Goal: Manage account settings

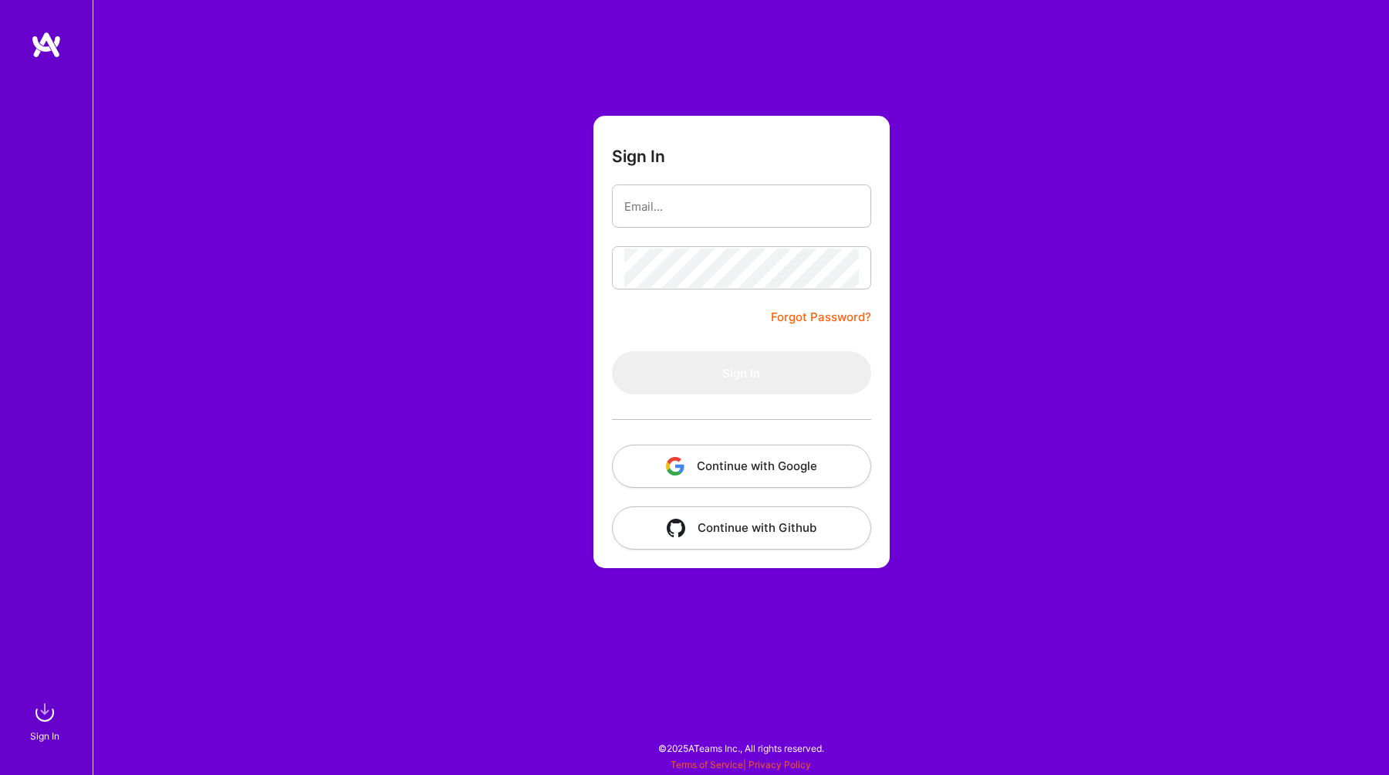
type input "[EMAIL_ADDRESS][DOMAIN_NAME]"
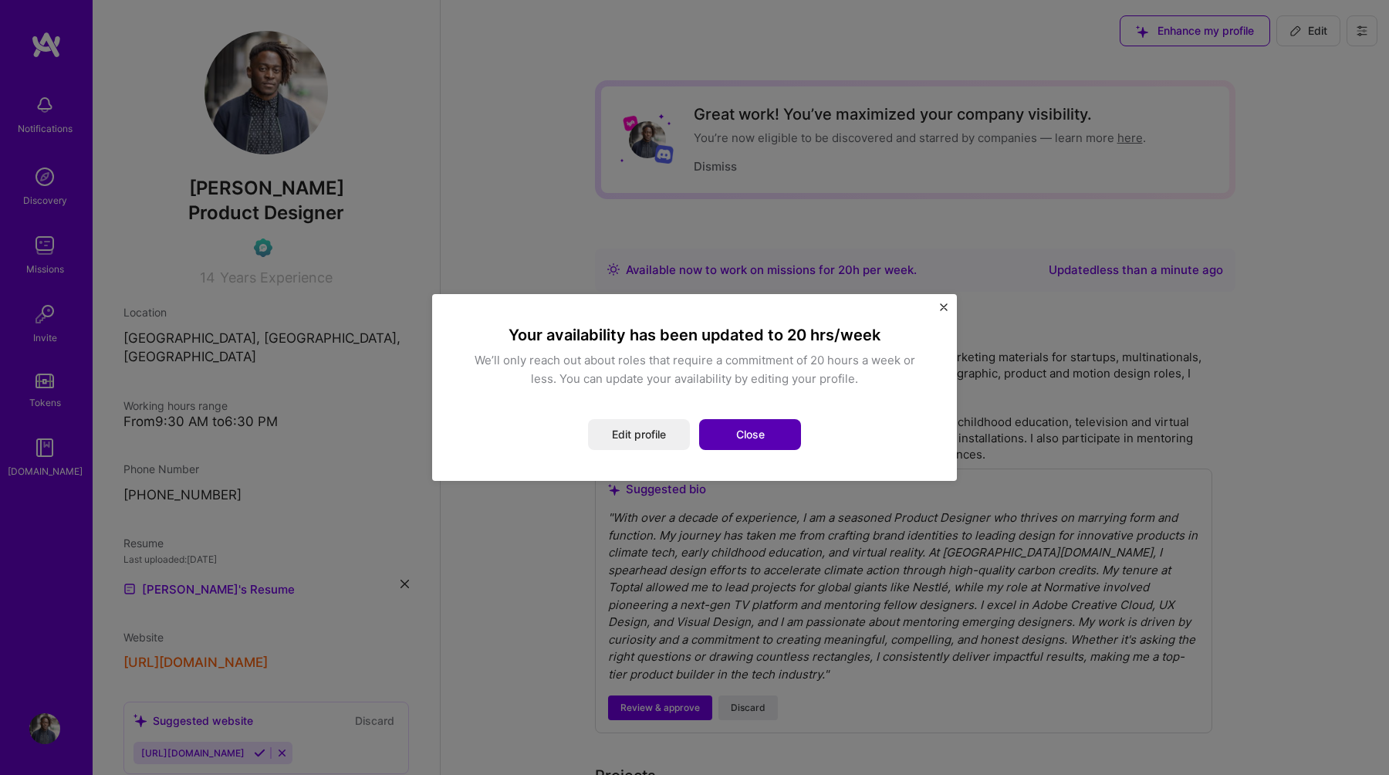
click at [727, 437] on button "Close" at bounding box center [750, 434] width 102 height 31
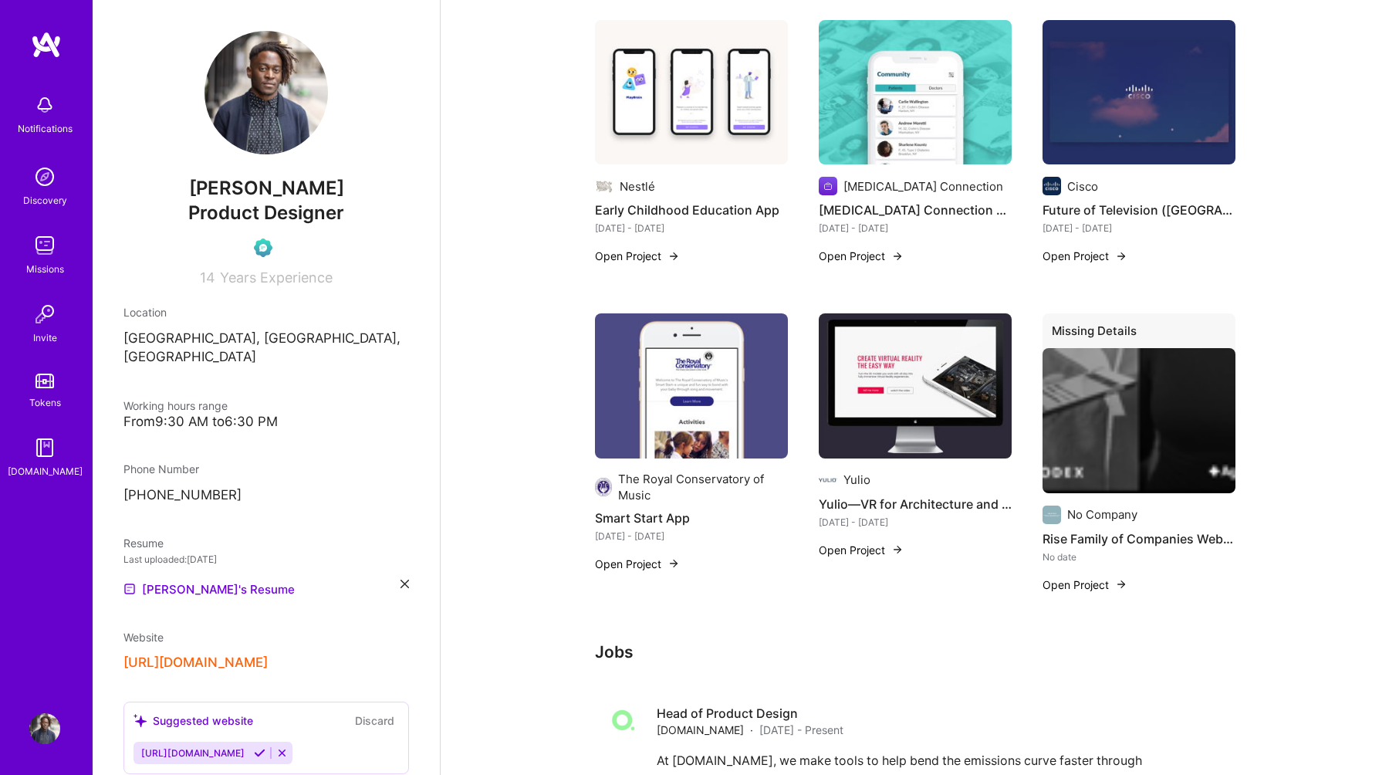
scroll to position [1154, 0]
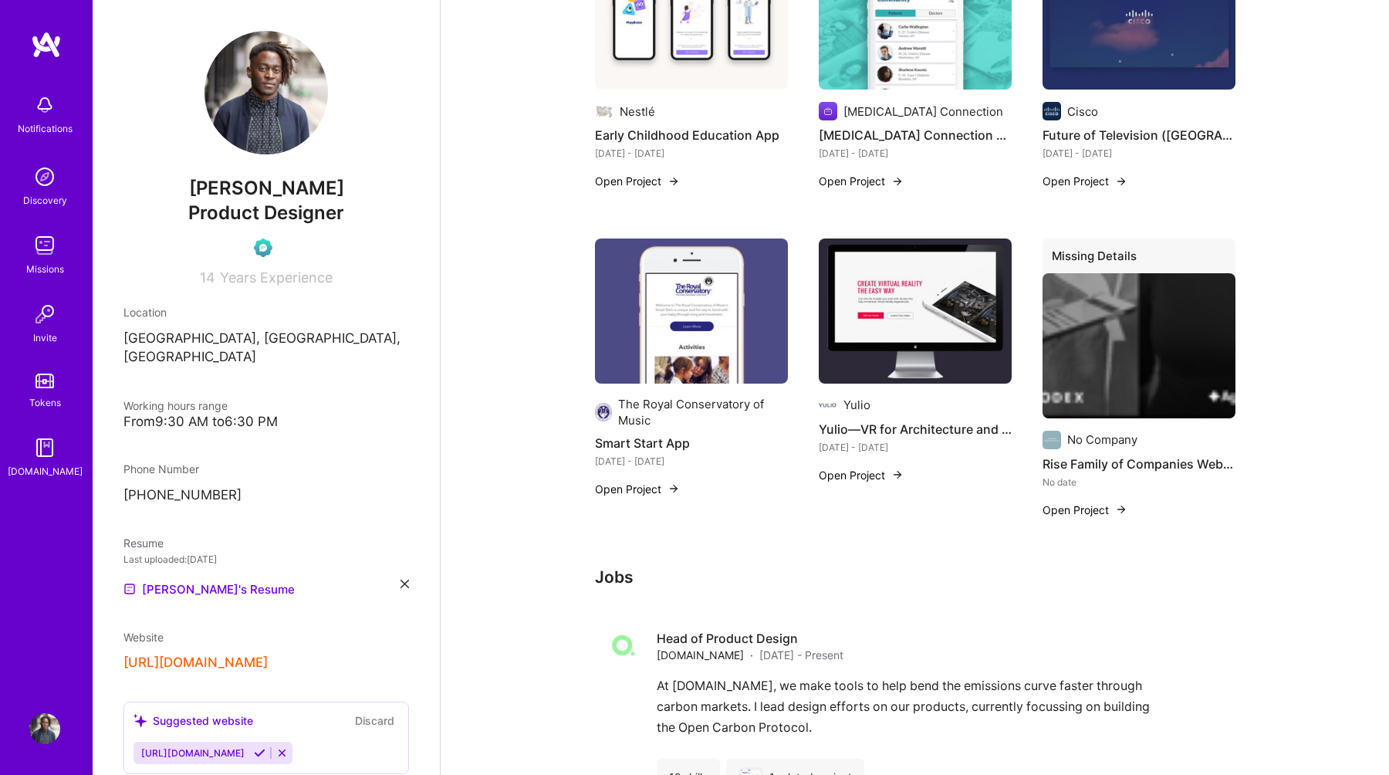
click at [45, 262] on div "Missions" at bounding box center [45, 269] width 38 height 16
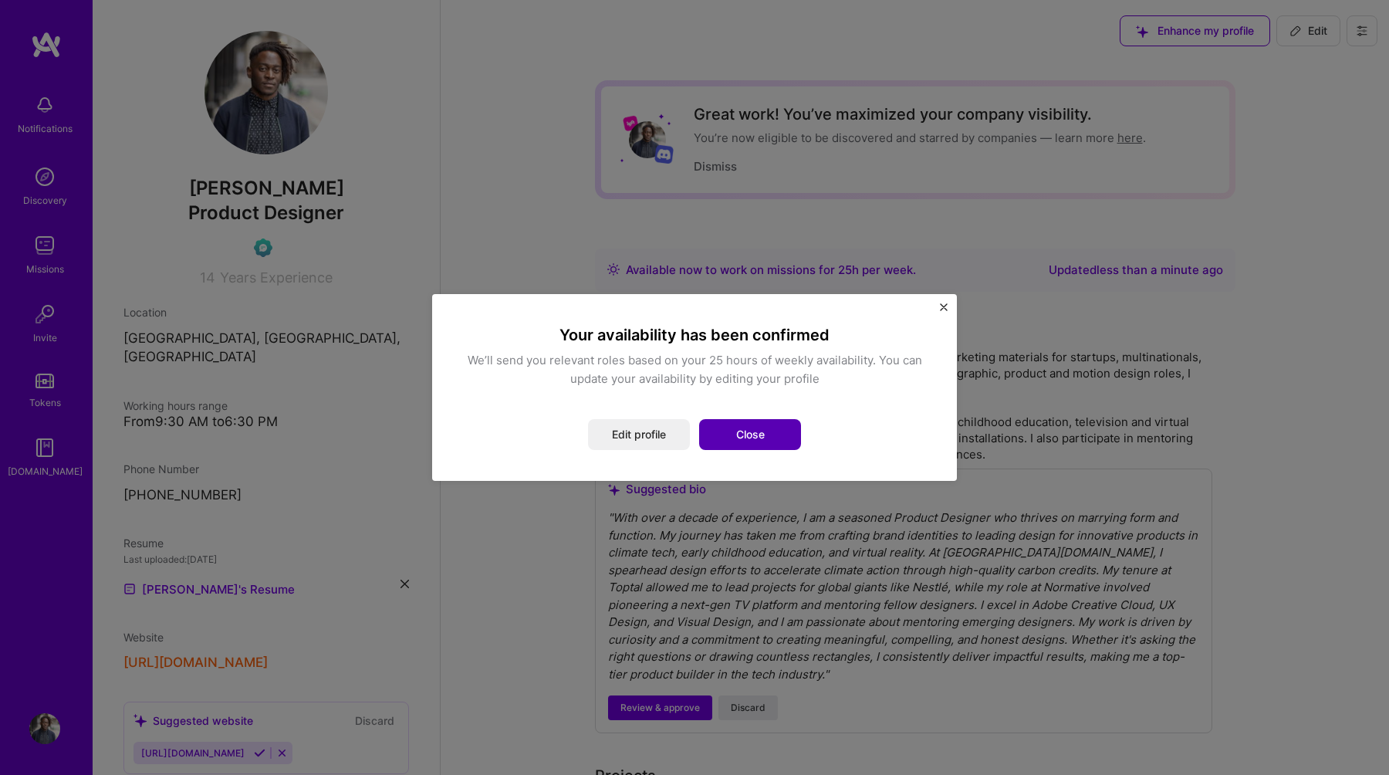
click at [741, 431] on button "Close" at bounding box center [750, 434] width 102 height 31
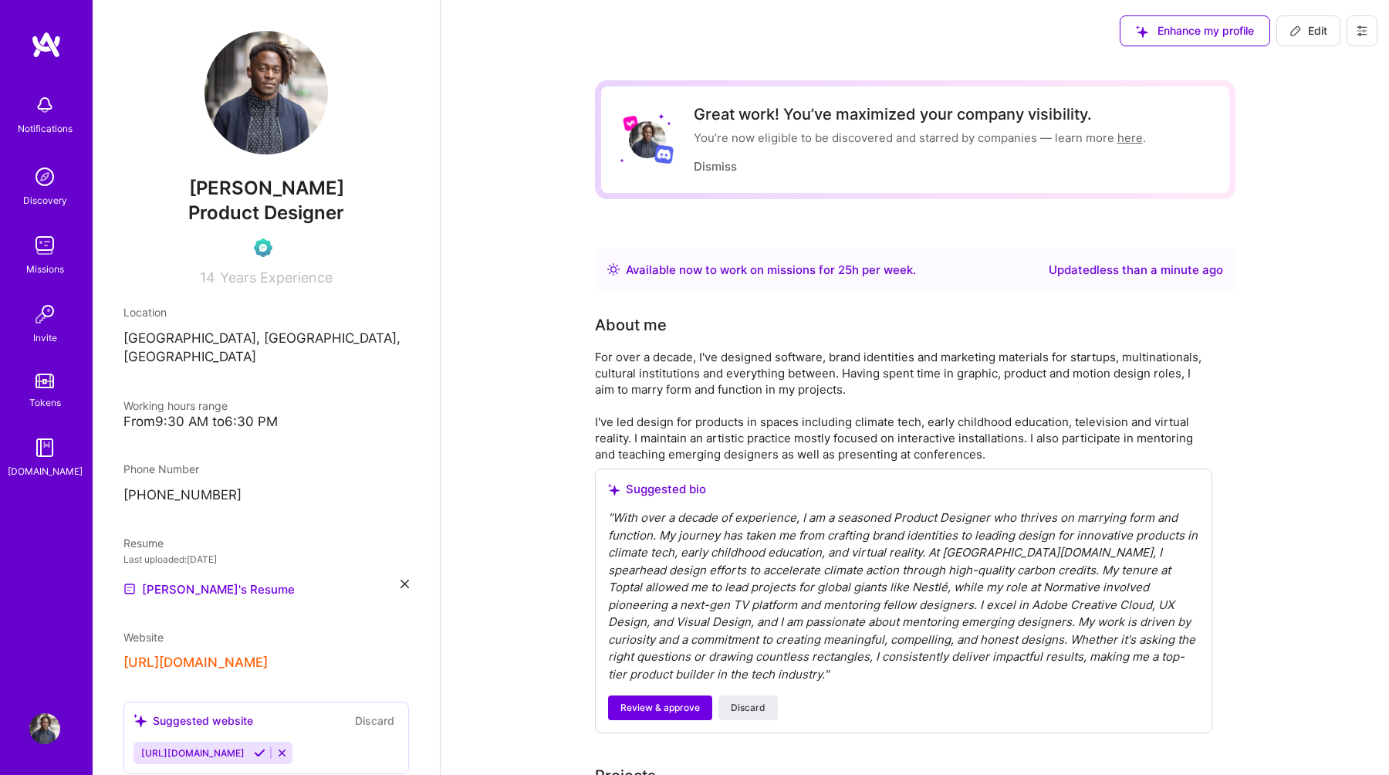
click at [53, 273] on div "Missions" at bounding box center [45, 269] width 38 height 16
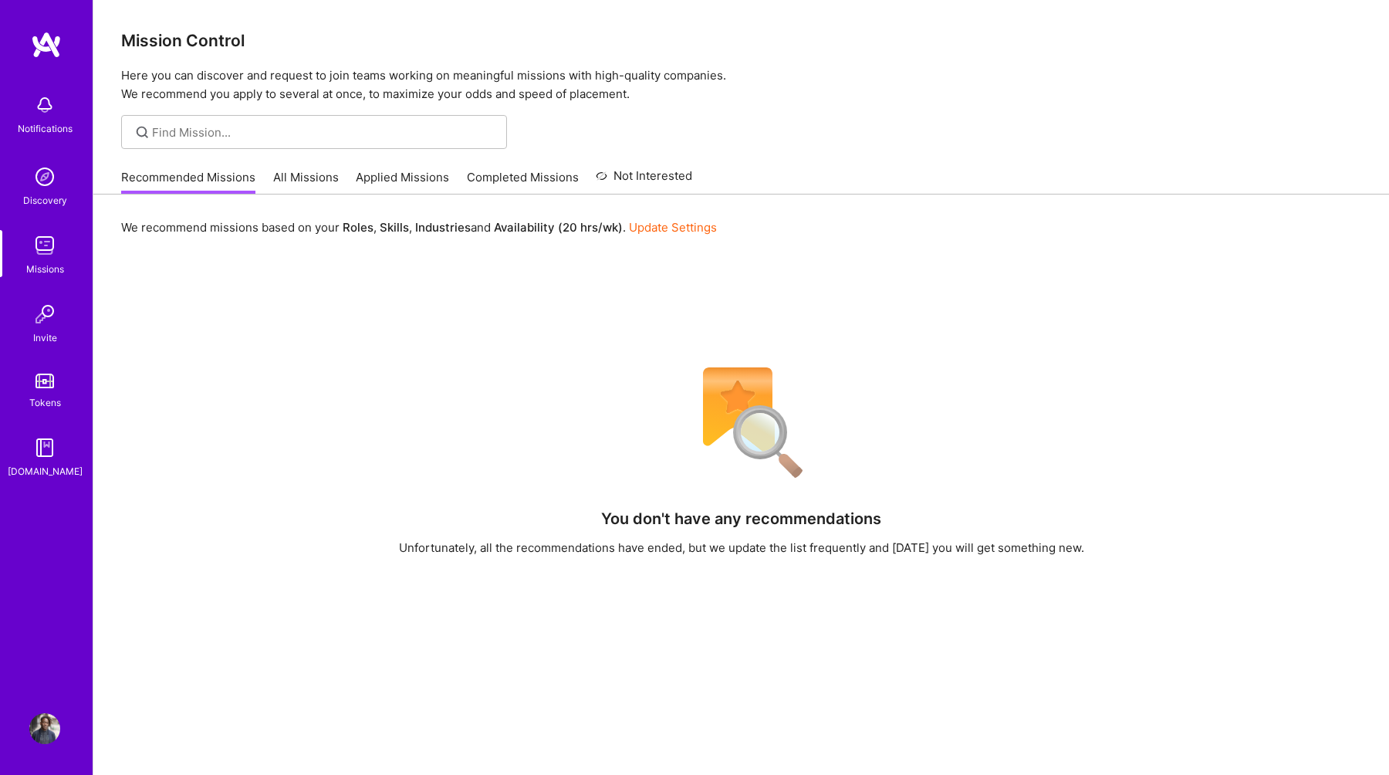
click at [652, 229] on link "Update Settings" at bounding box center [673, 227] width 88 height 15
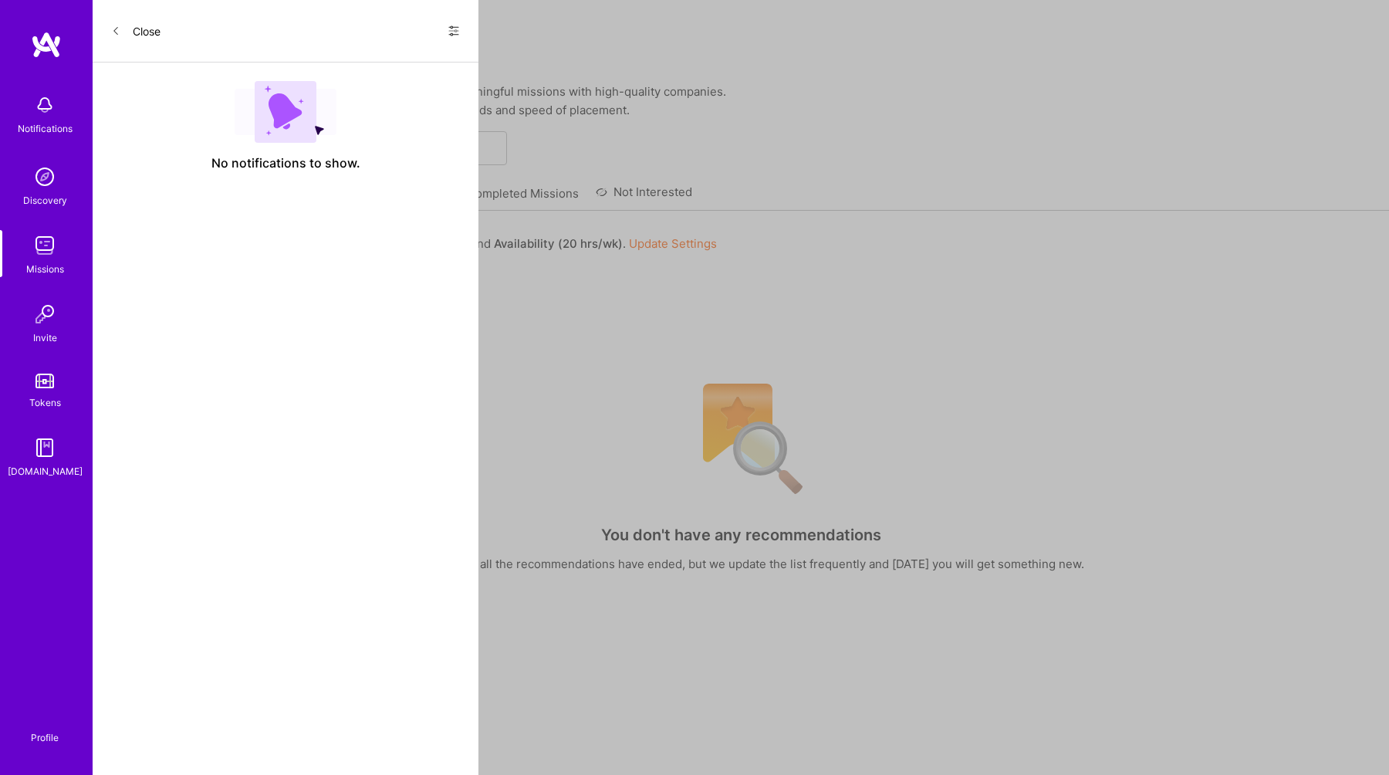
select select "CA"
select select "Right Now"
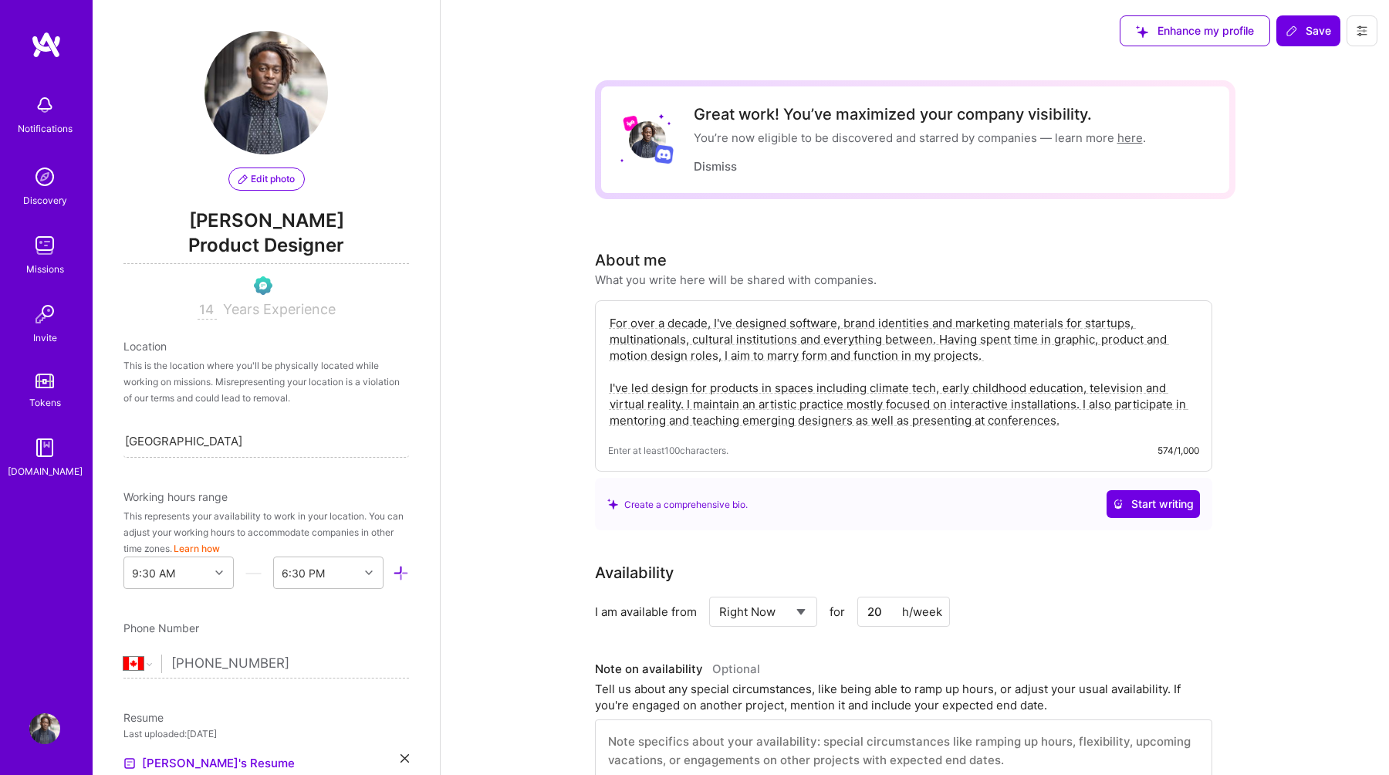
scroll to position [927, 0]
